Goal: Information Seeking & Learning: Learn about a topic

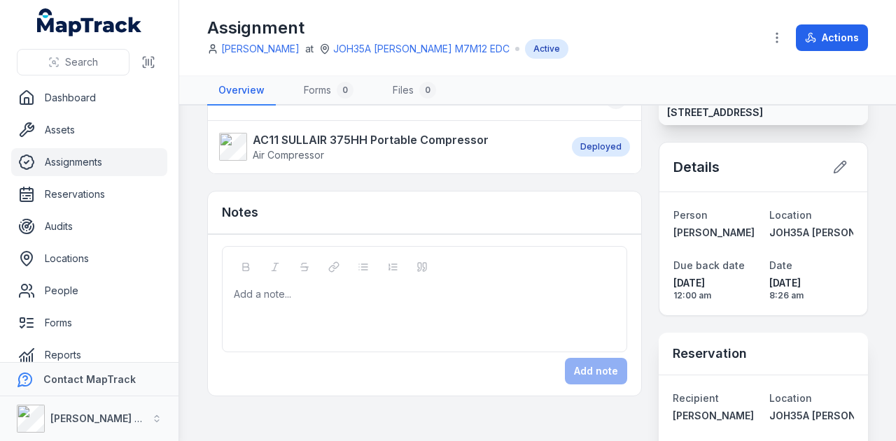
scroll to position [164, 0]
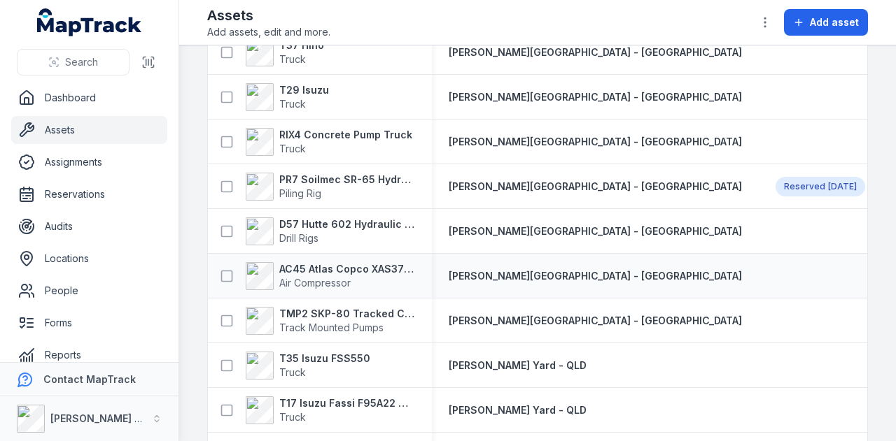
scroll to position [337, 0]
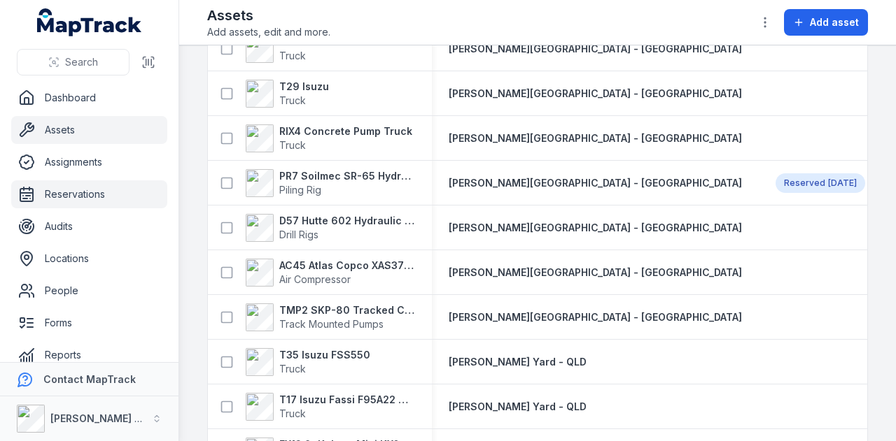
click at [118, 189] on link "Reservations" at bounding box center [89, 195] width 156 height 28
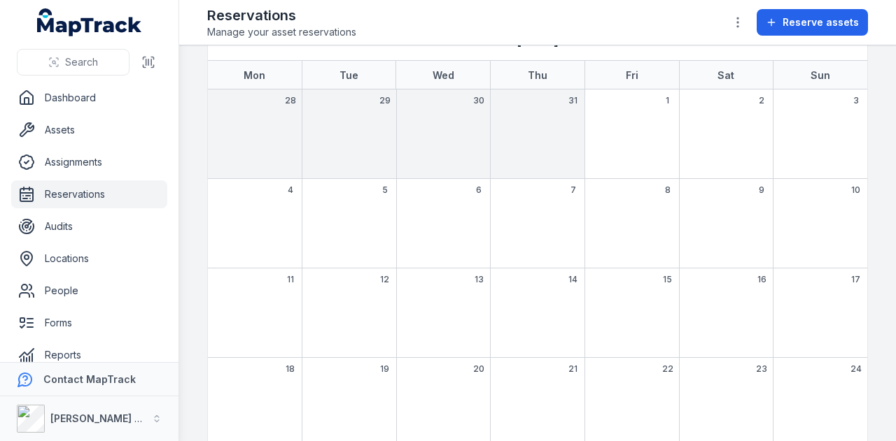
scroll to position [66, 0]
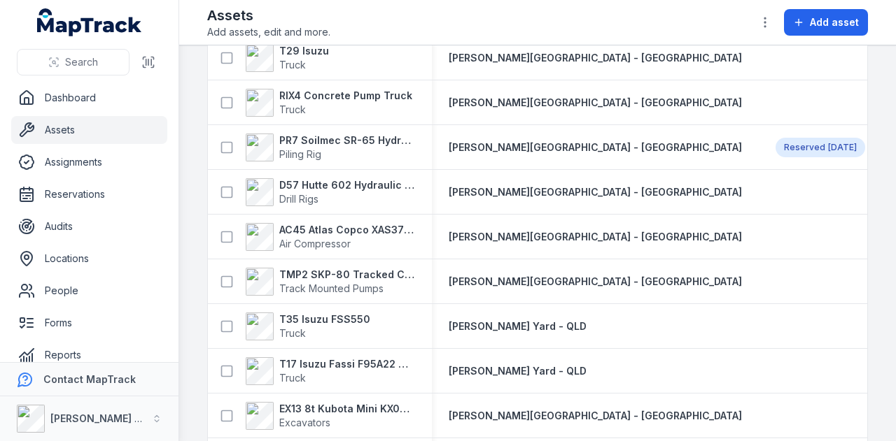
scroll to position [377, 0]
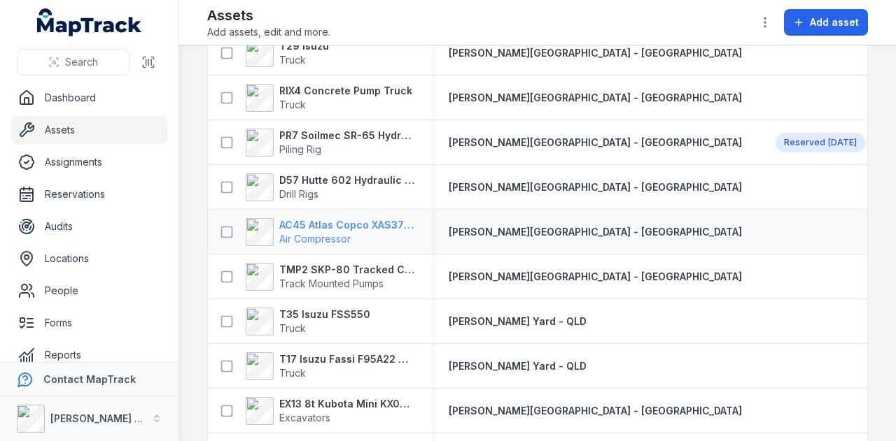
click at [351, 222] on strong "AC45 Atlas Copco XAS375TA" at bounding box center [347, 225] width 136 height 14
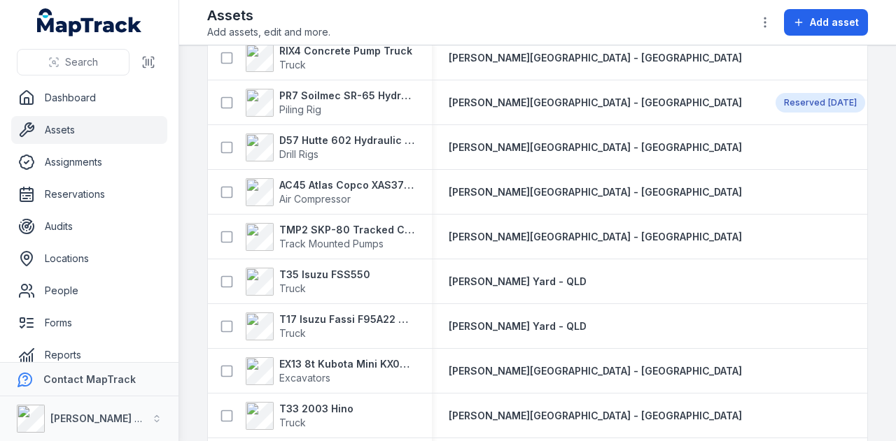
scroll to position [419, 0]
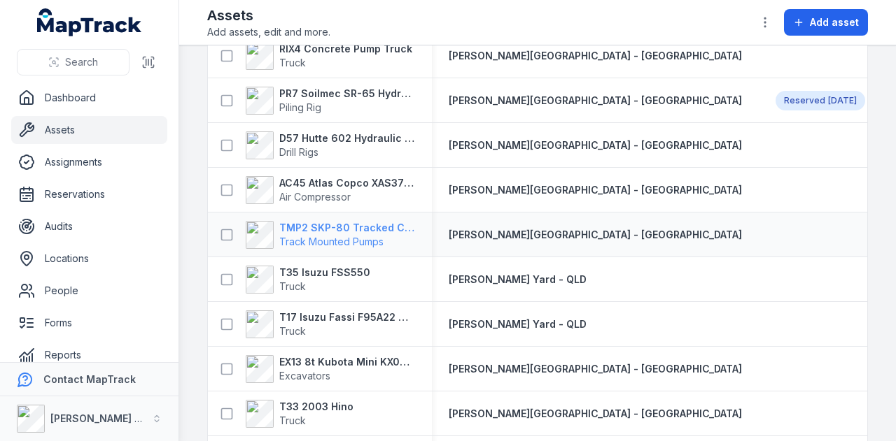
click at [361, 225] on strong "TMP2 SKP-80 Tracked Concrete Pump" at bounding box center [347, 228] width 136 height 14
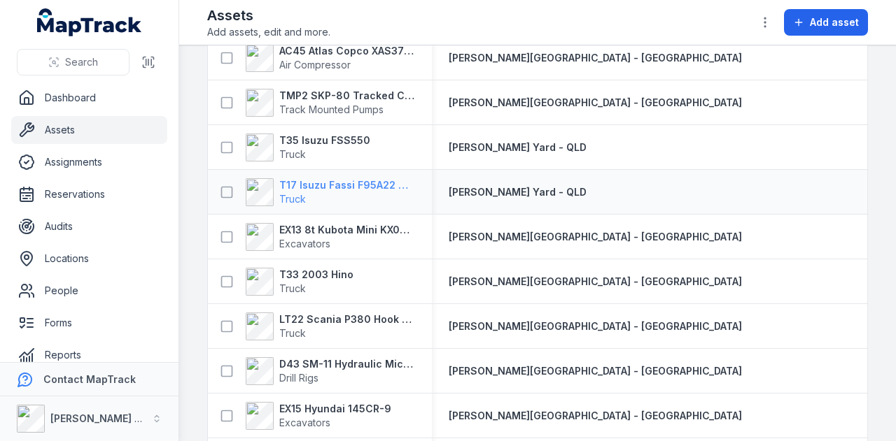
scroll to position [552, 0]
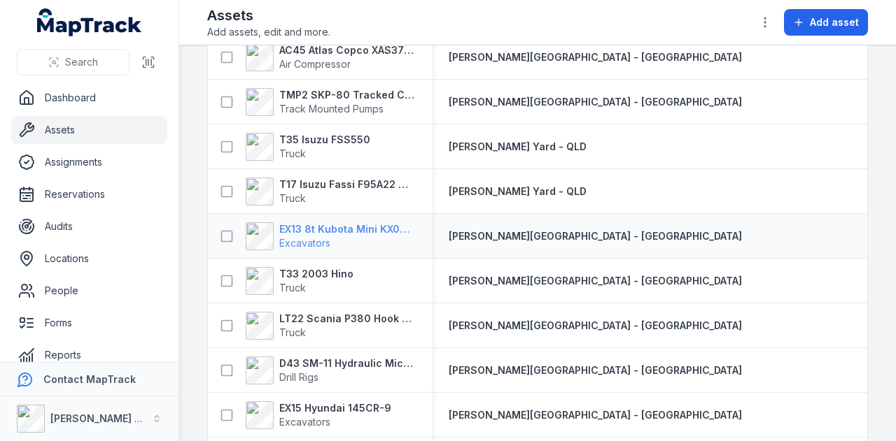
click at [376, 227] on strong "EX13 8t Kubota Mini KX080-3SLA" at bounding box center [347, 229] width 136 height 14
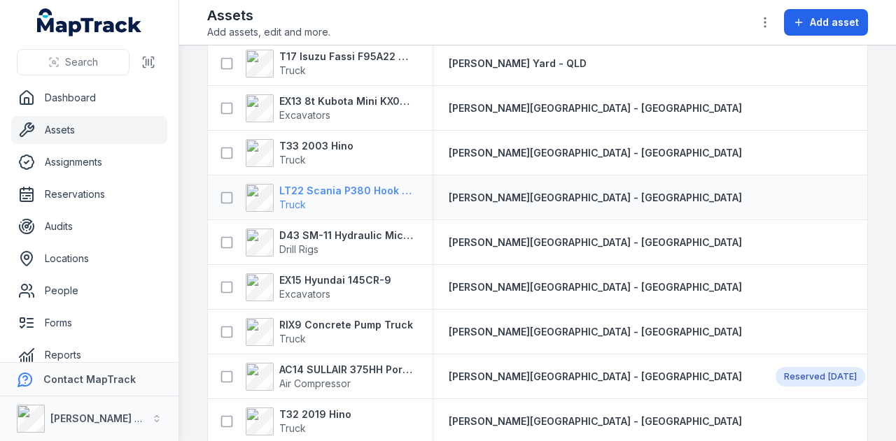
scroll to position [719, 0]
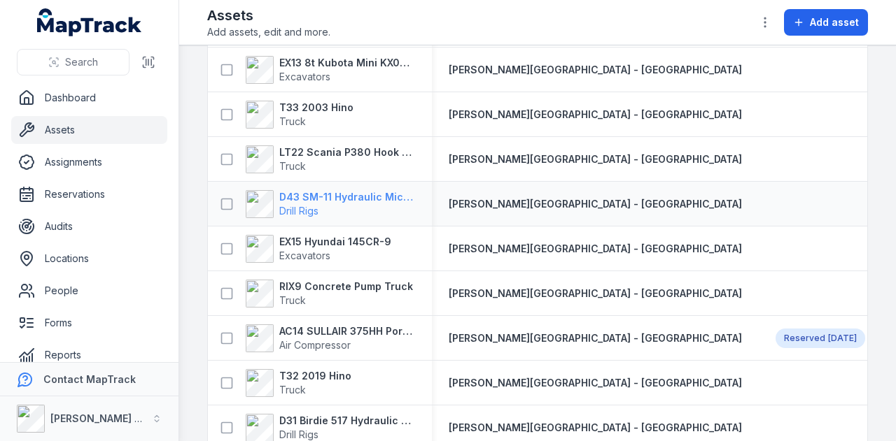
click at [375, 195] on strong "D43 SM-11 Hydraulic Microdrilling" at bounding box center [347, 197] width 136 height 14
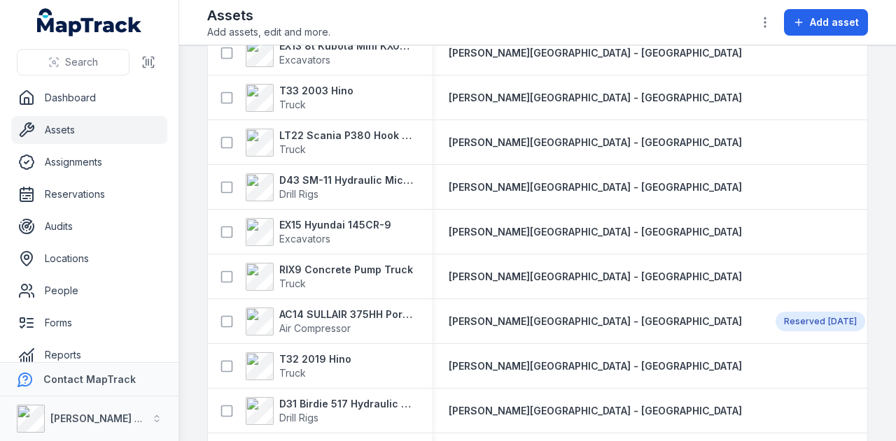
scroll to position [800, 0]
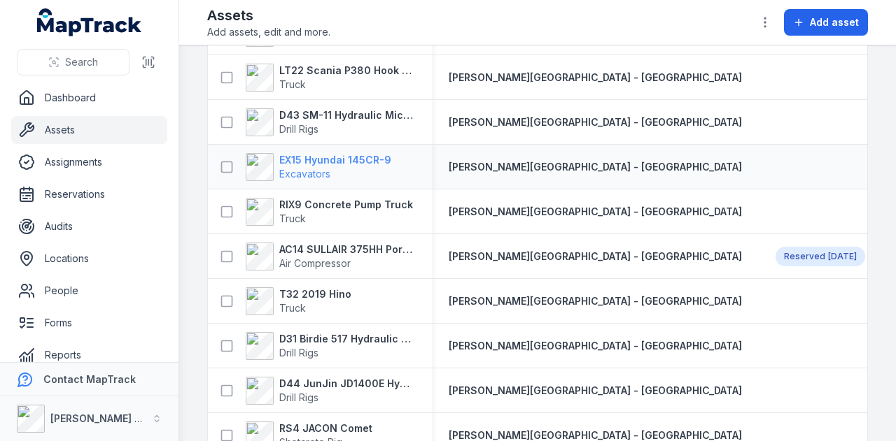
click at [336, 159] on strong "EX15 Hyundai 145CR-9" at bounding box center [335, 160] width 112 height 14
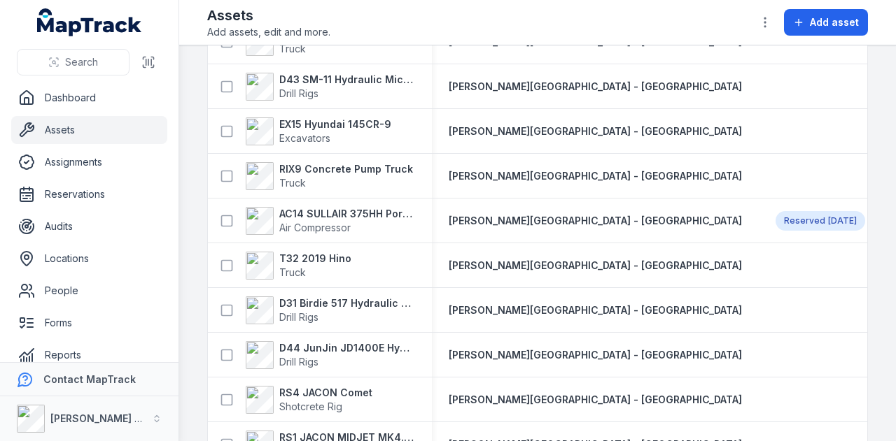
scroll to position [834, 0]
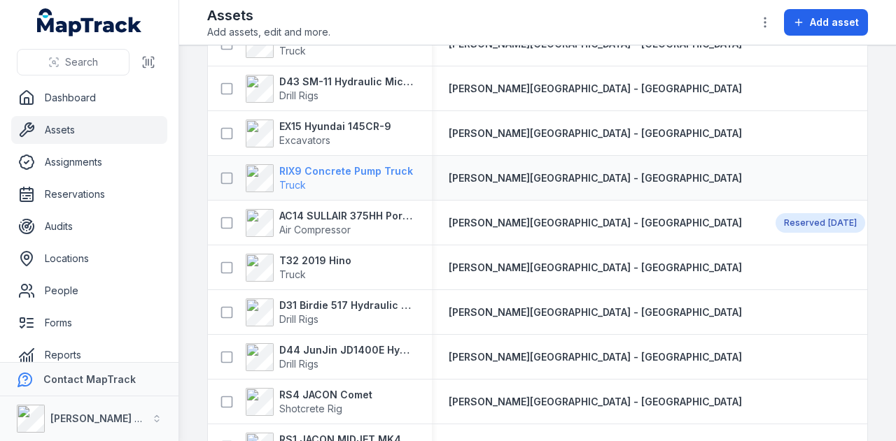
click at [375, 176] on strong "RIX9 Concrete Pump Truck" at bounding box center [346, 171] width 134 height 14
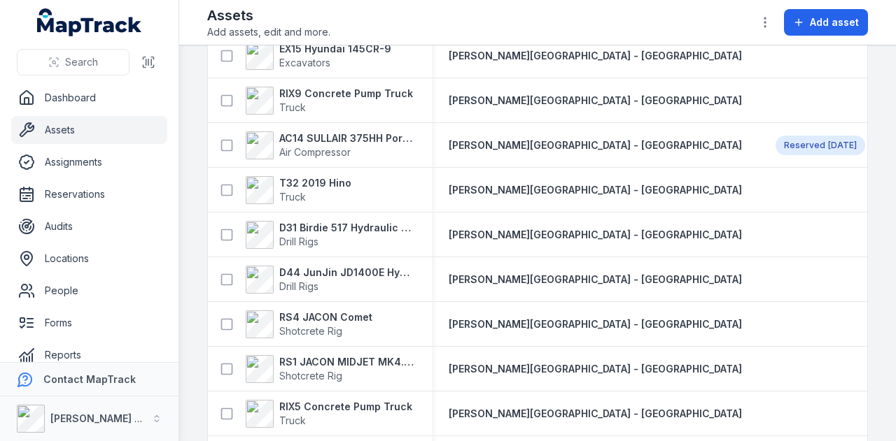
scroll to position [883, 0]
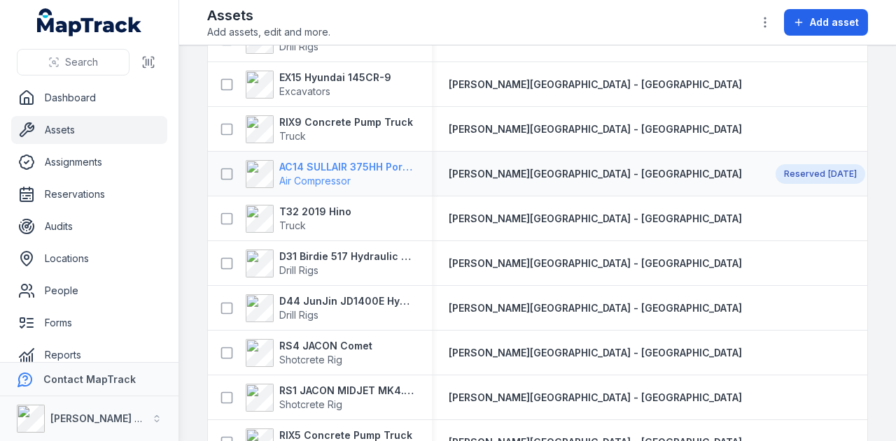
click at [375, 166] on strong "AC14 SULLAIR 375HH Portable Compressor" at bounding box center [347, 167] width 136 height 14
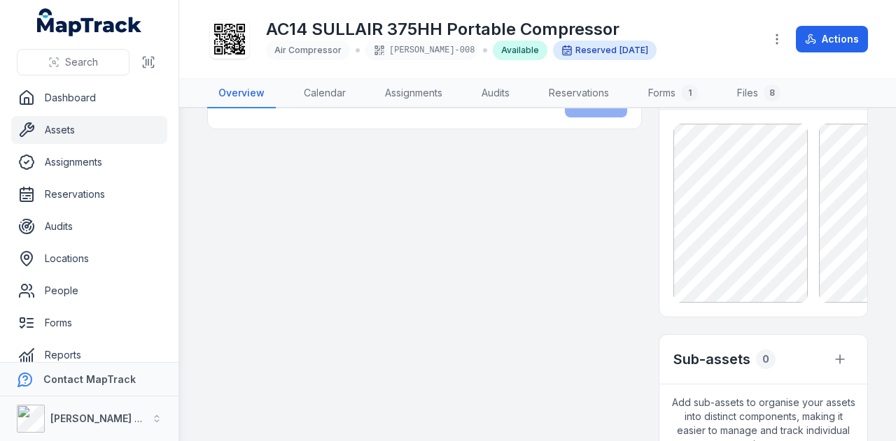
scroll to position [500, 0]
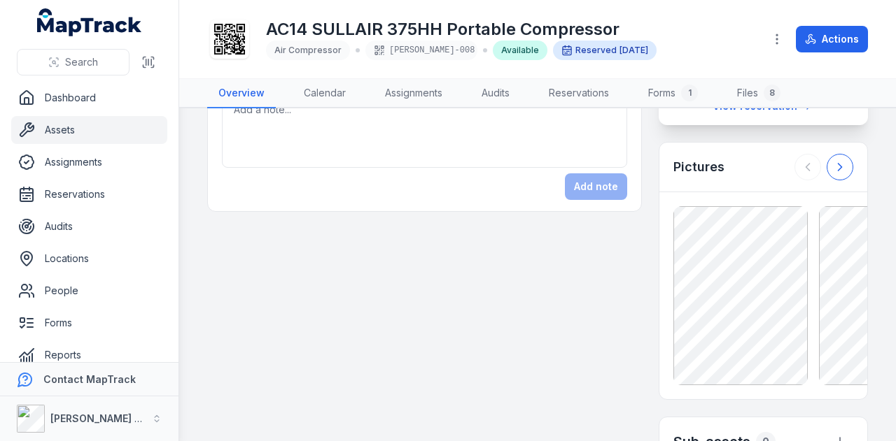
click at [833, 174] on icon at bounding box center [840, 167] width 14 height 14
click at [800, 174] on icon at bounding box center [807, 167] width 14 height 14
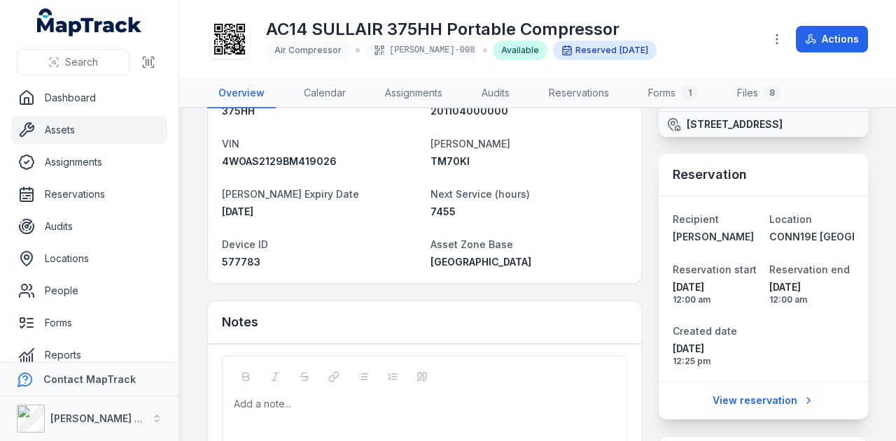
scroll to position [203, 0]
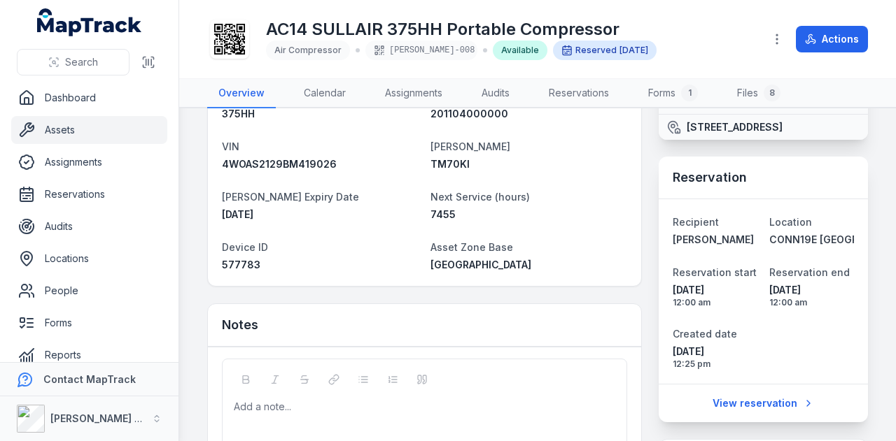
click at [462, 227] on dl "Category Air Compressor Description AC14 SULLAIR 375HH Portable Compressor Plan…" at bounding box center [424, 129] width 405 height 285
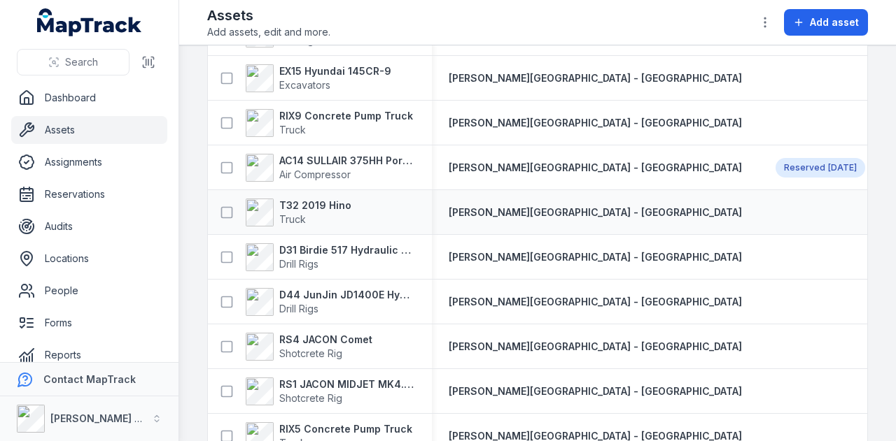
scroll to position [890, 0]
click at [364, 250] on strong "D31 Birdie 517 Hydraulic Drill Rig" at bounding box center [347, 250] width 136 height 14
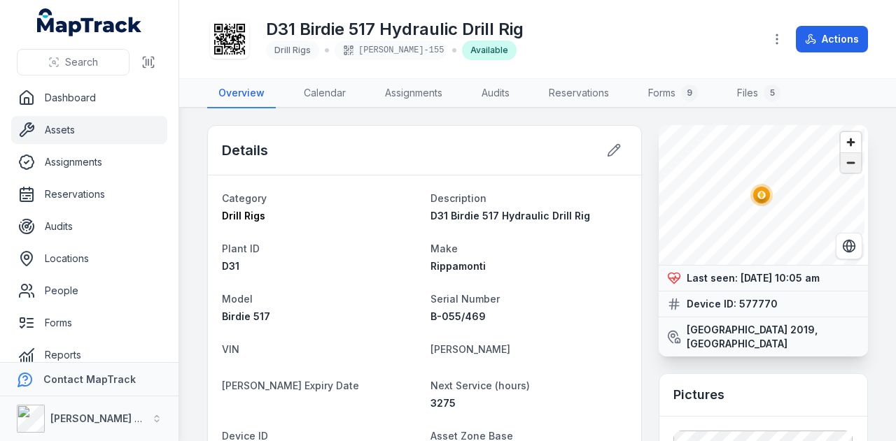
click at [840, 167] on span "Zoom out" at bounding box center [850, 163] width 20 height 20
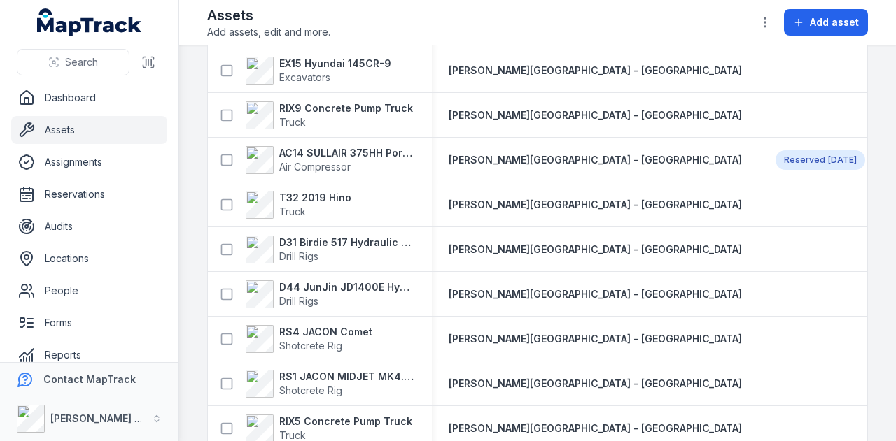
scroll to position [898, 0]
click at [350, 283] on strong "D44 JunJin JD1400E Hydraulic Crawler Drill" at bounding box center [347, 287] width 136 height 14
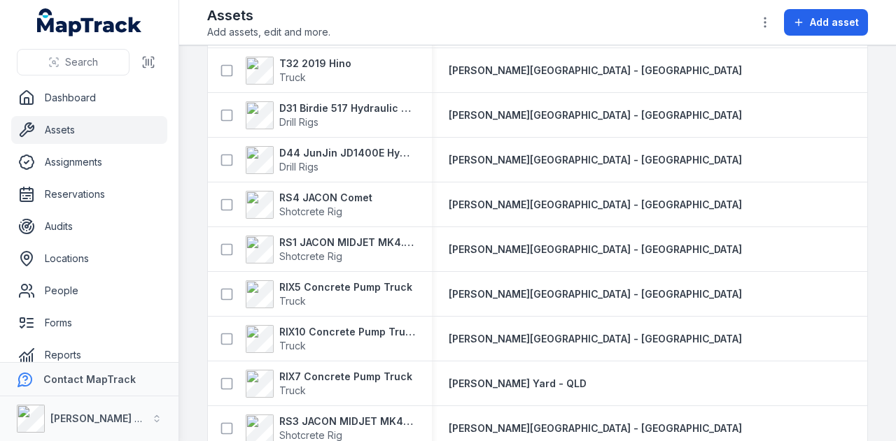
scroll to position [1025, 0]
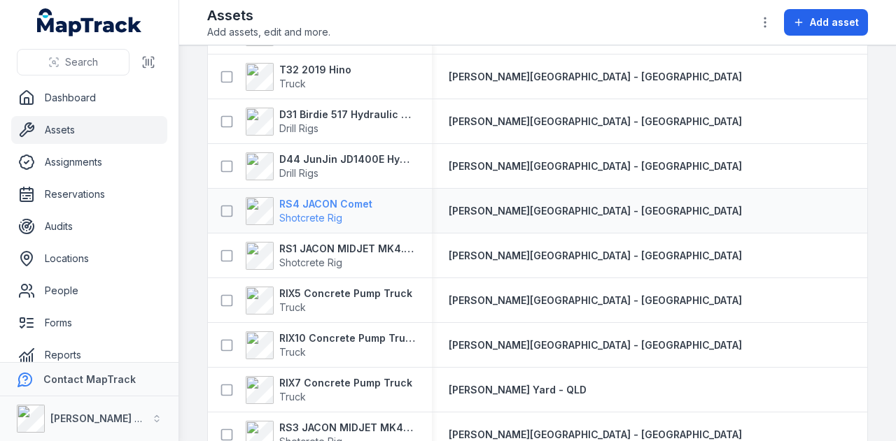
click at [343, 198] on strong "RS4 JACON Comet" at bounding box center [325, 204] width 93 height 14
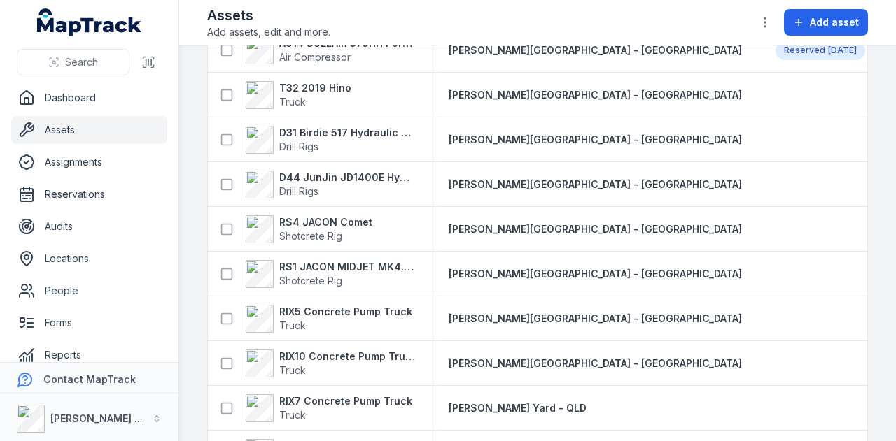
scroll to position [1010, 0]
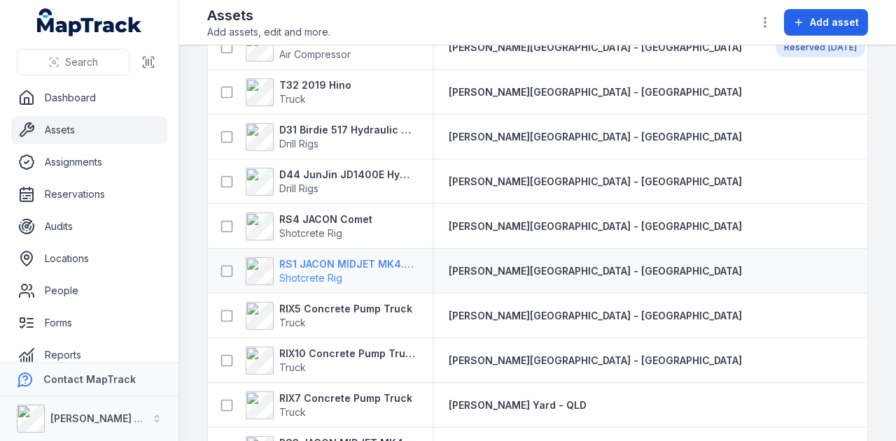
click at [376, 260] on strong "RS1 JACON MIDJET MK4.5 Shot Crete Spray Pump" at bounding box center [347, 264] width 136 height 14
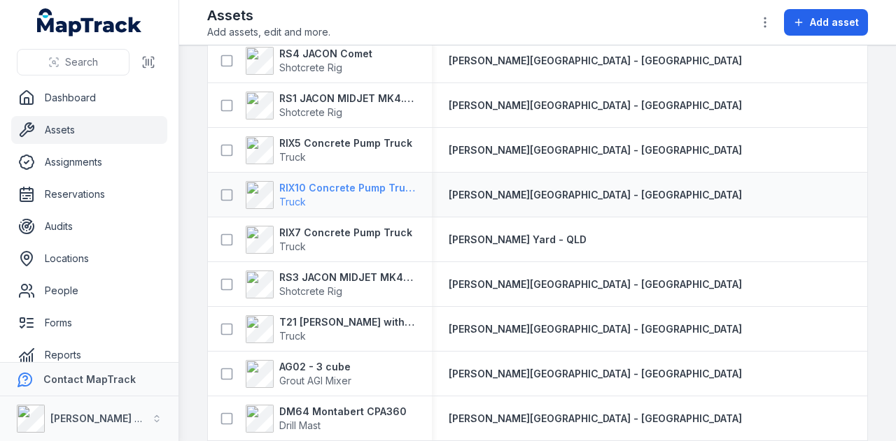
scroll to position [1207, 0]
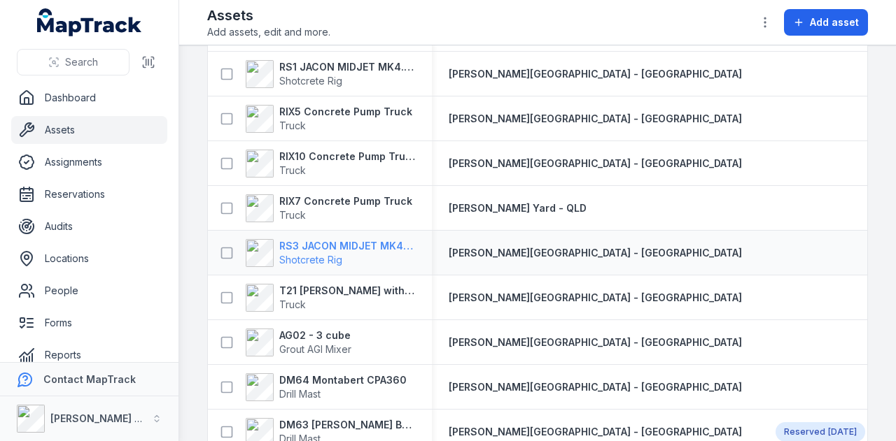
click at [350, 246] on strong "RS3 JACON MIDJET MK4.5 Shot Crete Spray Pump" at bounding box center [347, 246] width 136 height 14
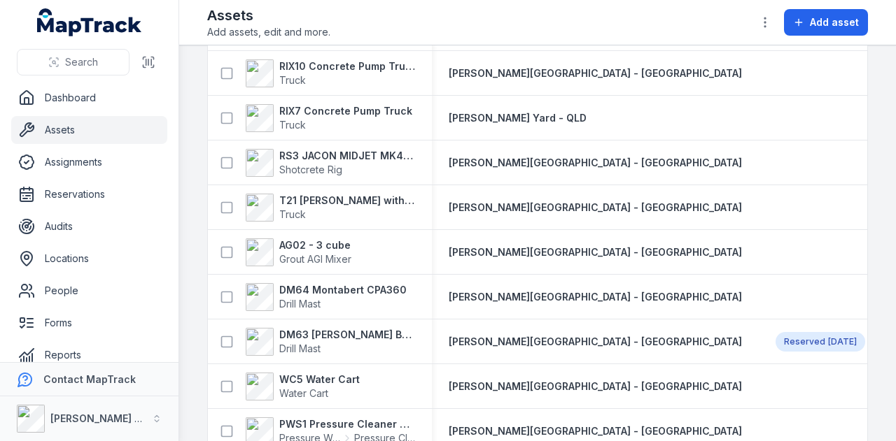
scroll to position [1300, 0]
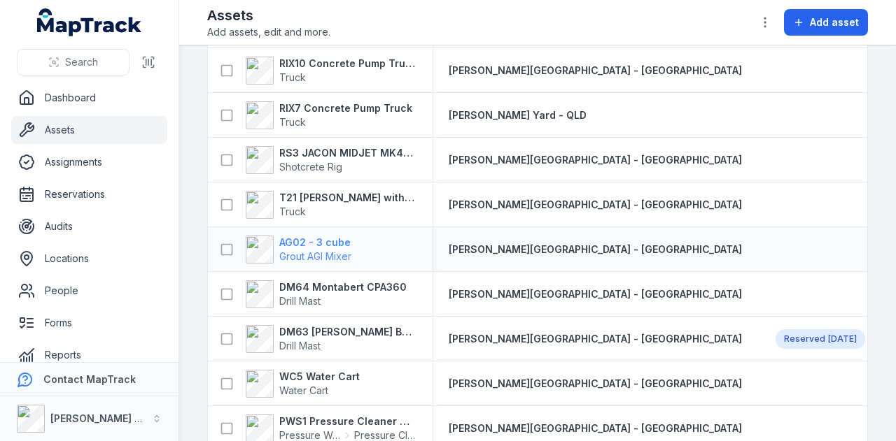
click at [314, 243] on strong "AG02 - 3 cube" at bounding box center [315, 243] width 72 height 14
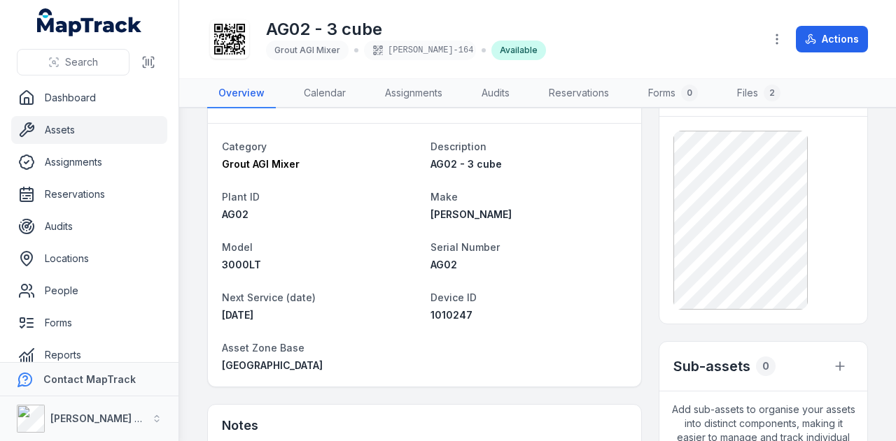
scroll to position [44, 0]
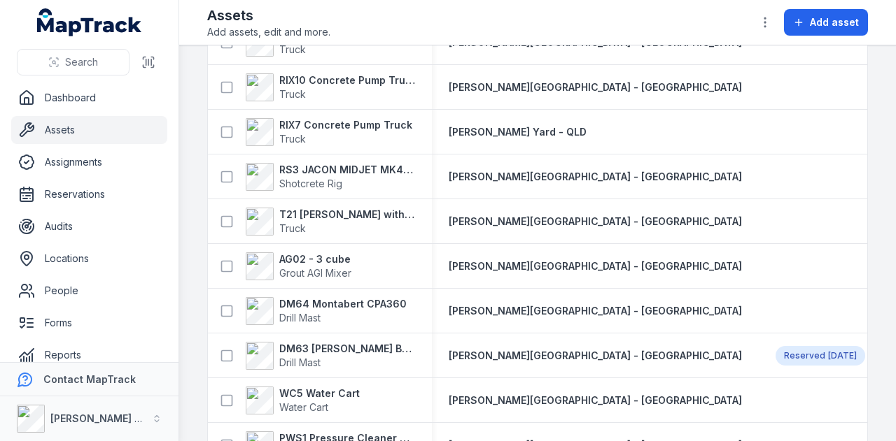
scroll to position [1289, 0]
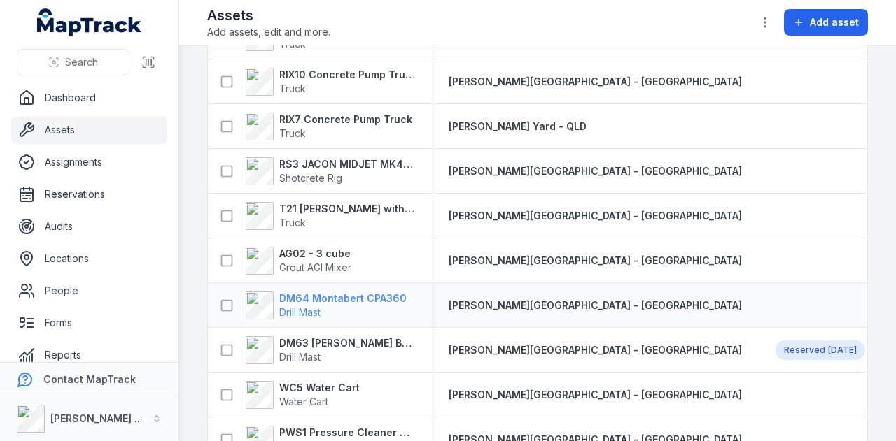
click at [340, 292] on strong "DM64 Montabert CPA360" at bounding box center [342, 299] width 127 height 14
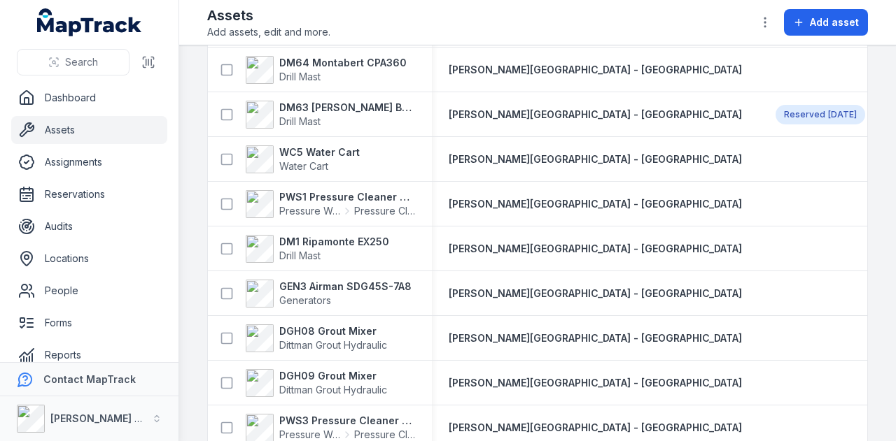
scroll to position [1441, 0]
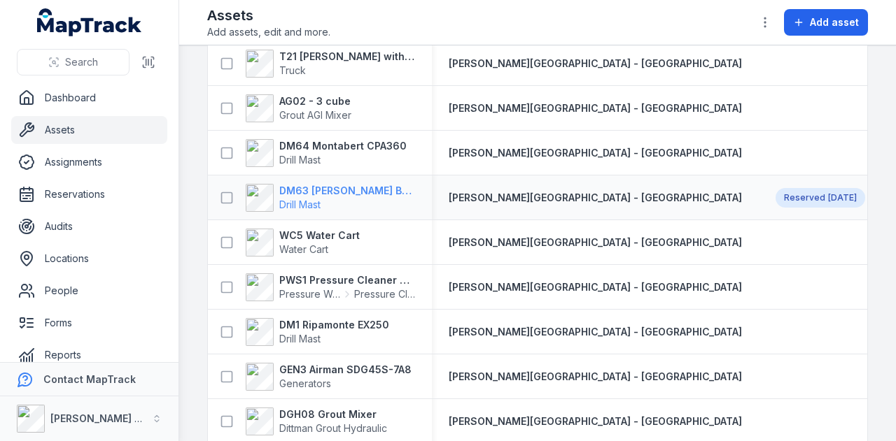
click at [316, 188] on strong "DM63 Rix Build Mast" at bounding box center [347, 191] width 136 height 14
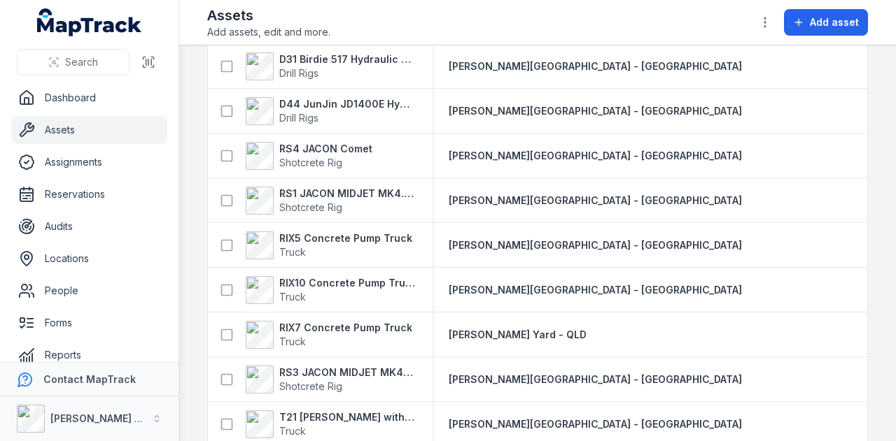
scroll to position [1084, 0]
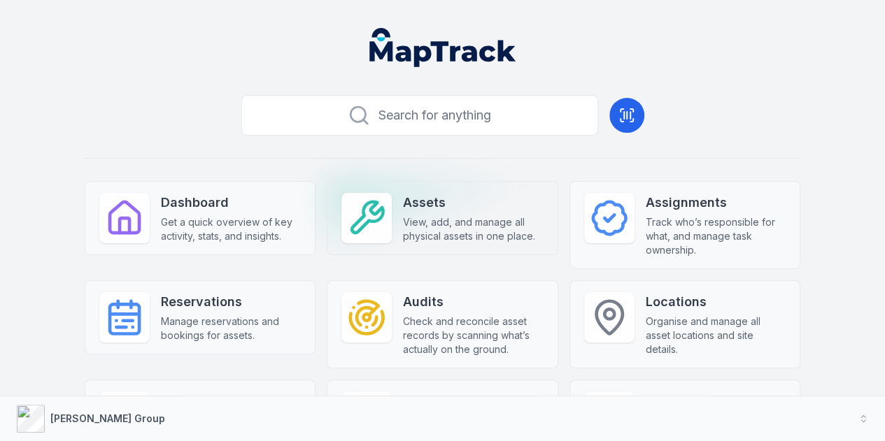
click at [445, 220] on span "View, add, and manage all physical assets in one place." at bounding box center [473, 230] width 141 height 28
